Goal: Information Seeking & Learning: Learn about a topic

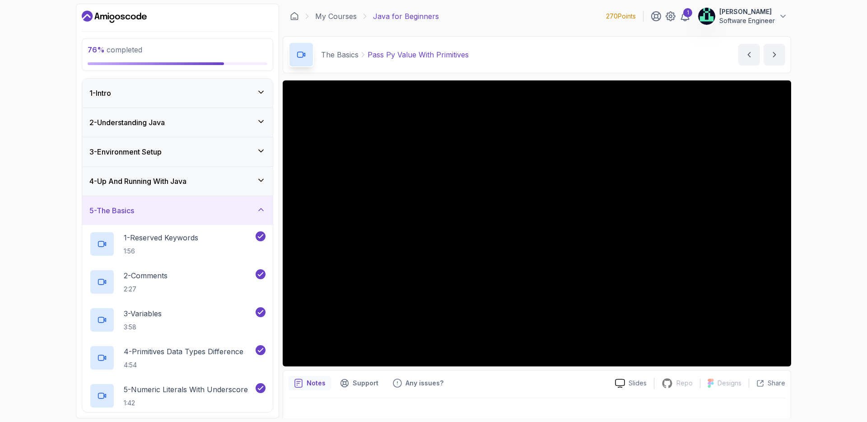
scroll to position [560, 0]
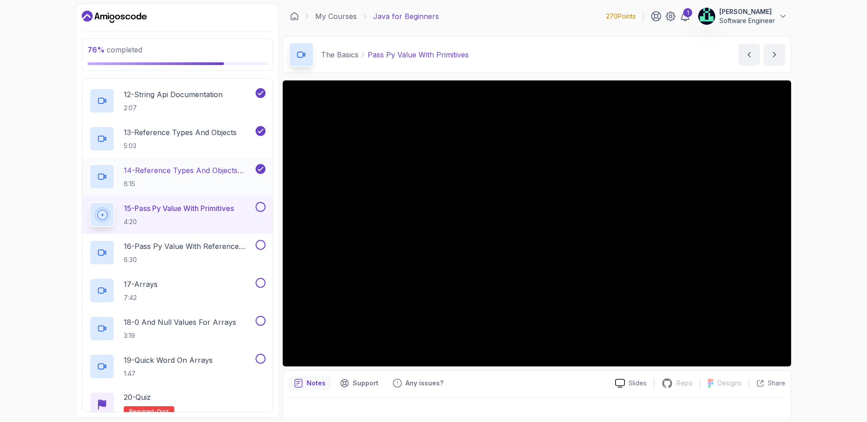
click at [177, 173] on p "14 - Reference Types And Objects Diferences" at bounding box center [189, 170] width 130 height 11
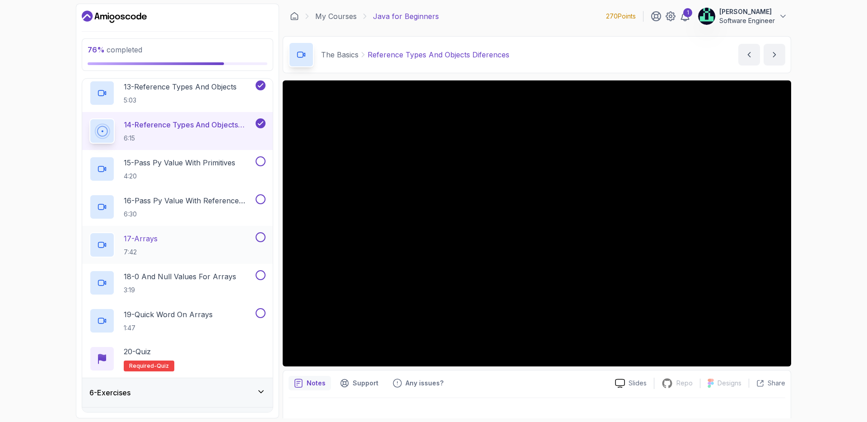
scroll to position [630, 0]
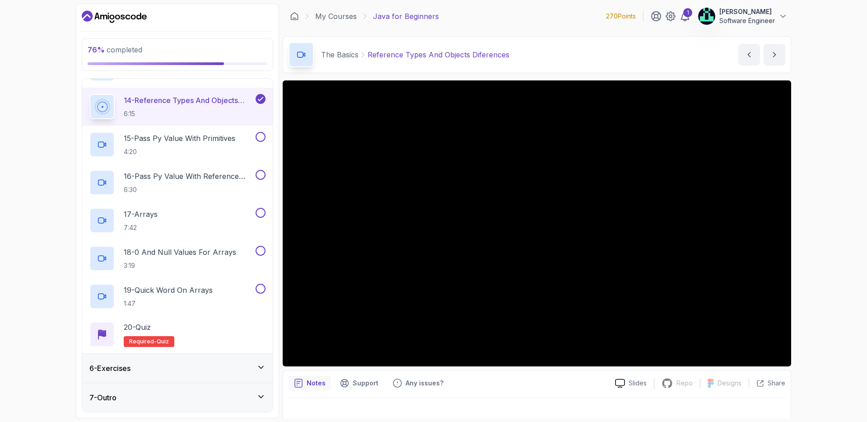
click at [127, 368] on h3 "6 - Exercises" at bounding box center [109, 368] width 41 height 11
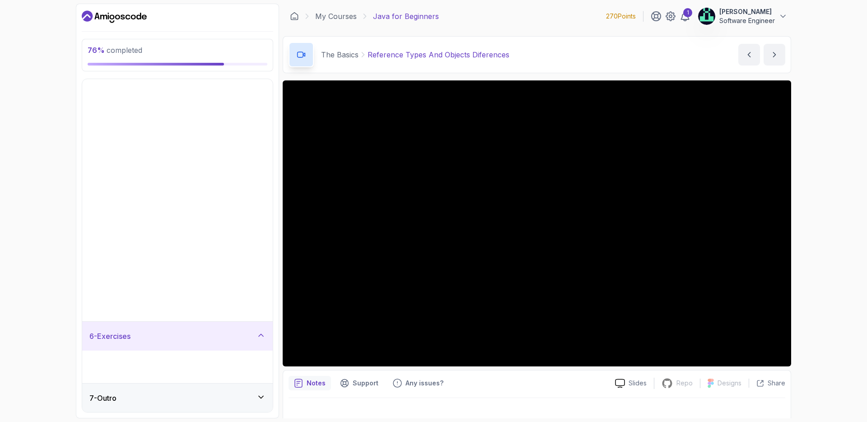
scroll to position [0, 0]
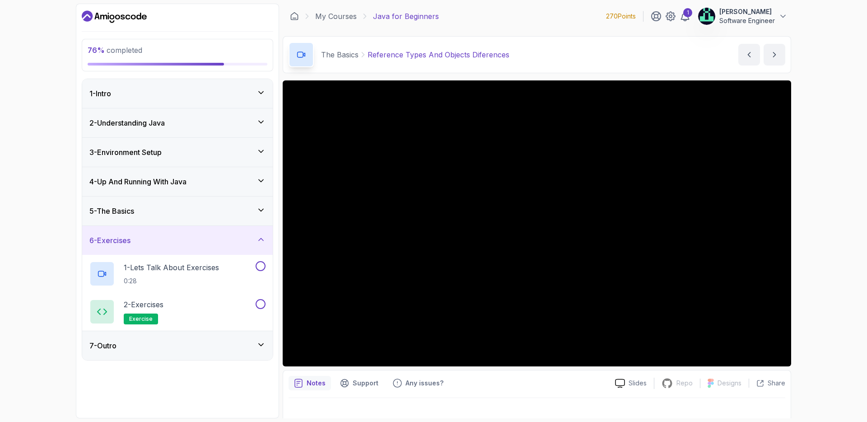
click at [154, 336] on div "7 - Outro" at bounding box center [177, 345] width 191 height 29
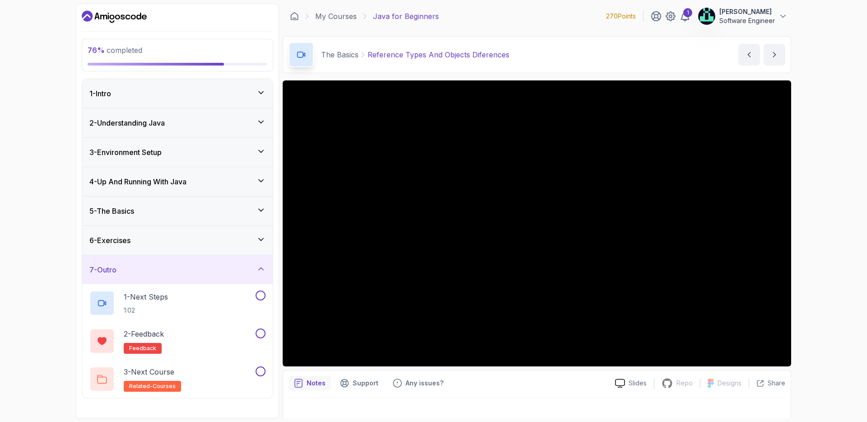
click at [153, 207] on div "5 - The Basics" at bounding box center [177, 210] width 176 height 11
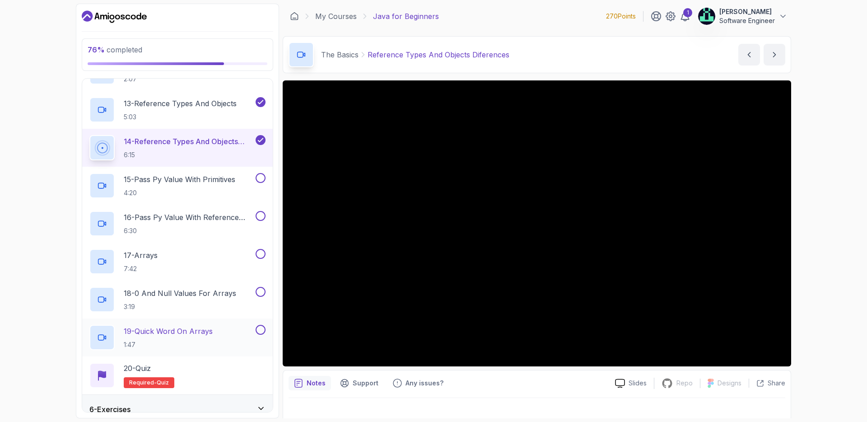
scroll to position [630, 0]
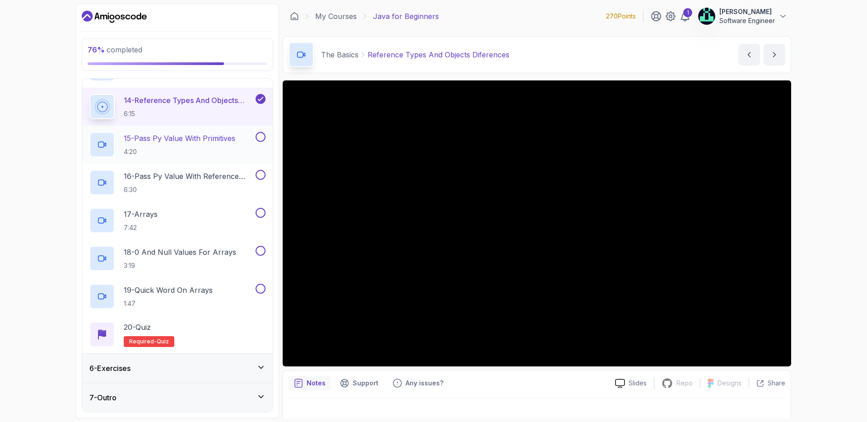
click at [191, 131] on div "15 - Pass Py Value With Primitives 4:20" at bounding box center [177, 145] width 191 height 38
click at [146, 139] on p "15 - Pass Py Value With Primitives" at bounding box center [180, 138] width 112 height 11
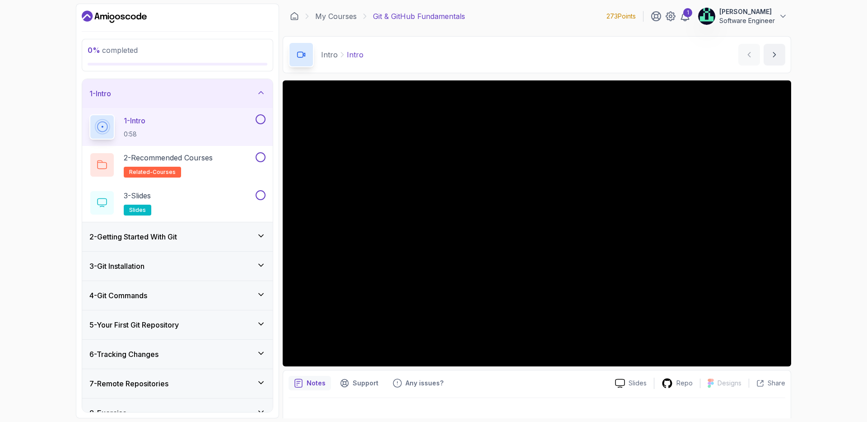
click at [249, 93] on div "1 - Intro" at bounding box center [177, 93] width 176 height 11
